Goal: Answer question/provide support

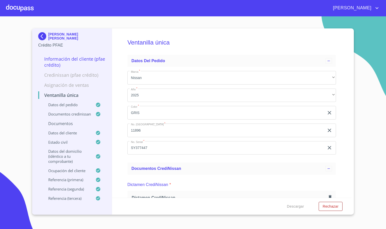
scroll to position [302, 0]
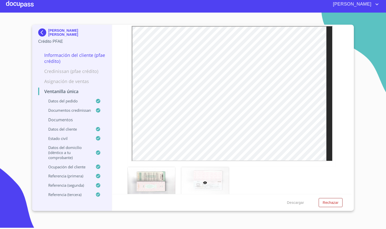
click at [8, 6] on div at bounding box center [20, 4] width 28 height 16
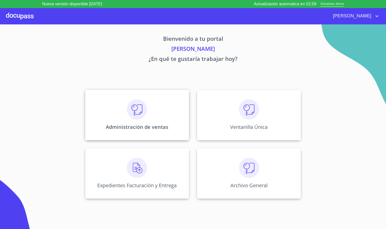
click at [151, 129] on p "Administración de ventas" at bounding box center [137, 127] width 63 height 7
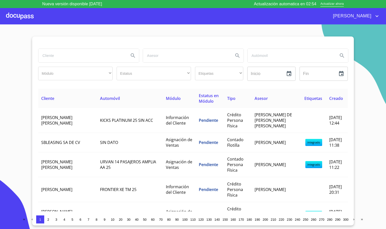
click at [73, 58] on input "search" at bounding box center [81, 56] width 87 height 14
type input "[PERSON_NAME]"
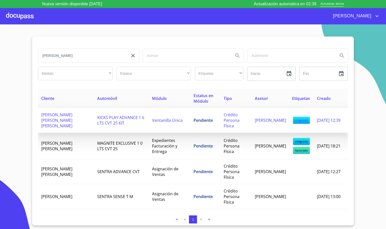
click at [94, 126] on td "KICKS PLAY ADVANCE 1 6 LTS CVT 25 KIT" at bounding box center [121, 120] width 55 height 25
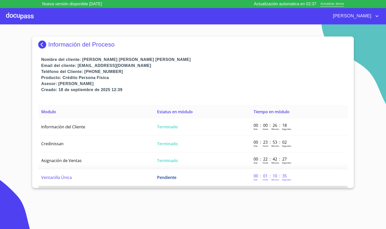
click at [102, 178] on td "Ventanilla Única" at bounding box center [96, 177] width 116 height 17
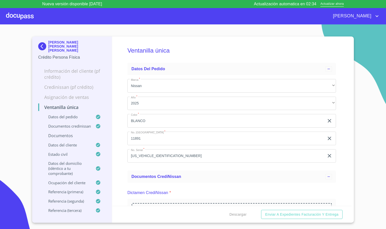
click at [338, 165] on div "Ventanilla única Datos del pedido Marca   * Nissan ​ Año   * 2025 ​ Color   * B…" at bounding box center [232, 120] width 240 height 169
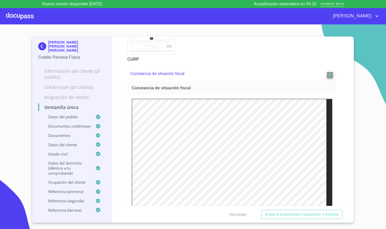
scroll to position [1660, 0]
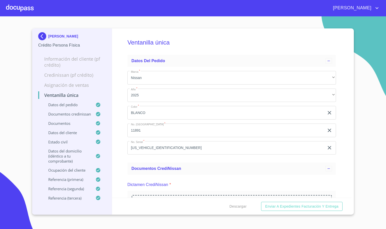
click at [342, 156] on div "Ventanilla única Datos del pedido Marca   * Nissan ​ Año   * 2025 ​ Color   * B…" at bounding box center [232, 112] width 240 height 169
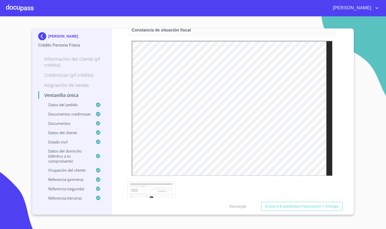
scroll to position [1585, 0]
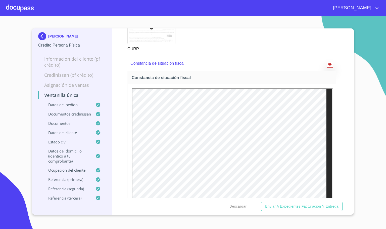
click at [329, 66] on icon "reject" at bounding box center [330, 64] width 3 height 3
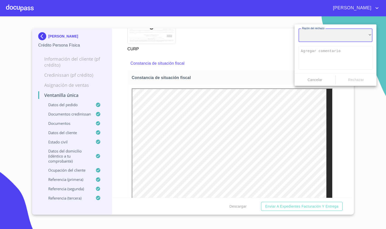
click at [334, 36] on div "​" at bounding box center [336, 35] width 74 height 14
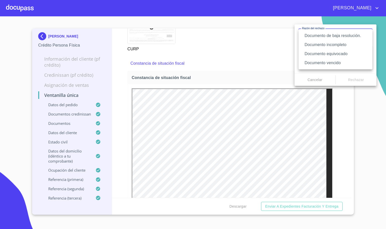
click at [342, 64] on li "Documento vencido" at bounding box center [336, 62] width 74 height 9
type textarea "Favor de enviar de nuevo documento con fecha no mayor a 60 días, puede ser foto…"
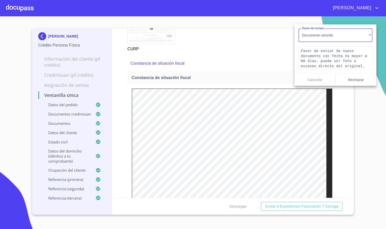
click at [348, 81] on span "Rechazar" at bounding box center [356, 80] width 37 height 6
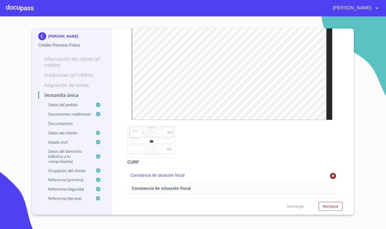
scroll to position [0, 0]
click at [338, 209] on button "Rechazar" at bounding box center [331, 206] width 24 height 9
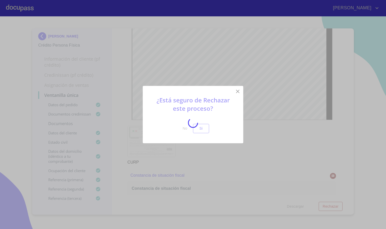
scroll to position [1585, 0]
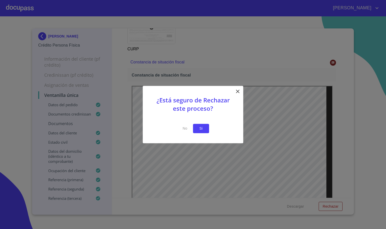
click at [199, 129] on span "Si" at bounding box center [201, 128] width 8 height 6
